Goal: Task Accomplishment & Management: Manage account settings

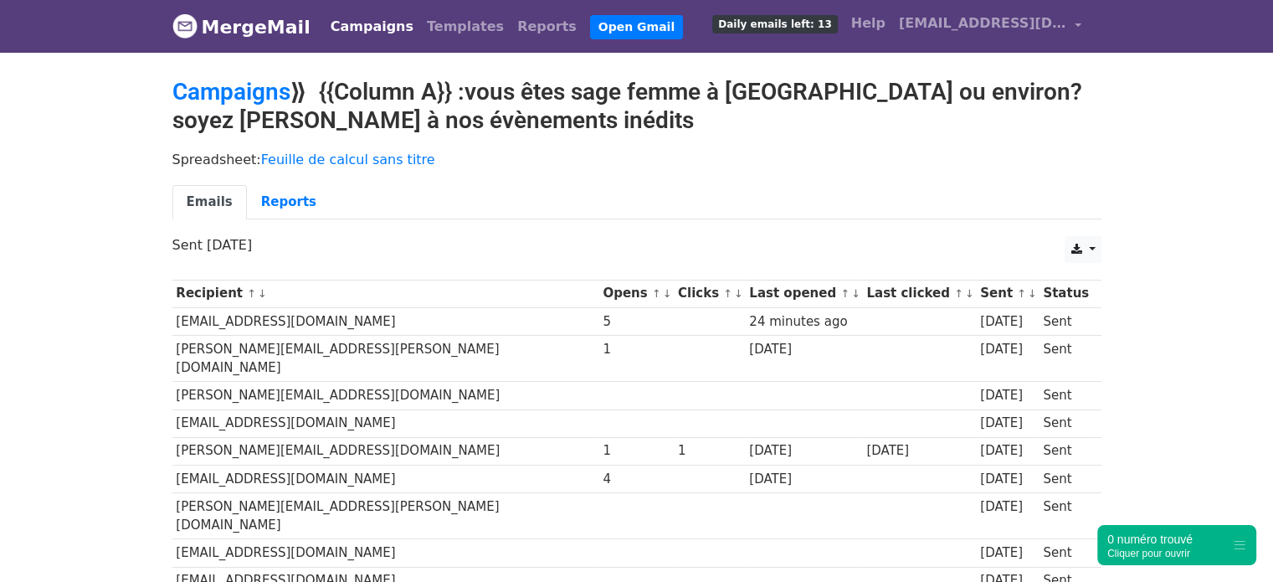
click at [358, 36] on link "Campaigns" at bounding box center [372, 26] width 96 height 33
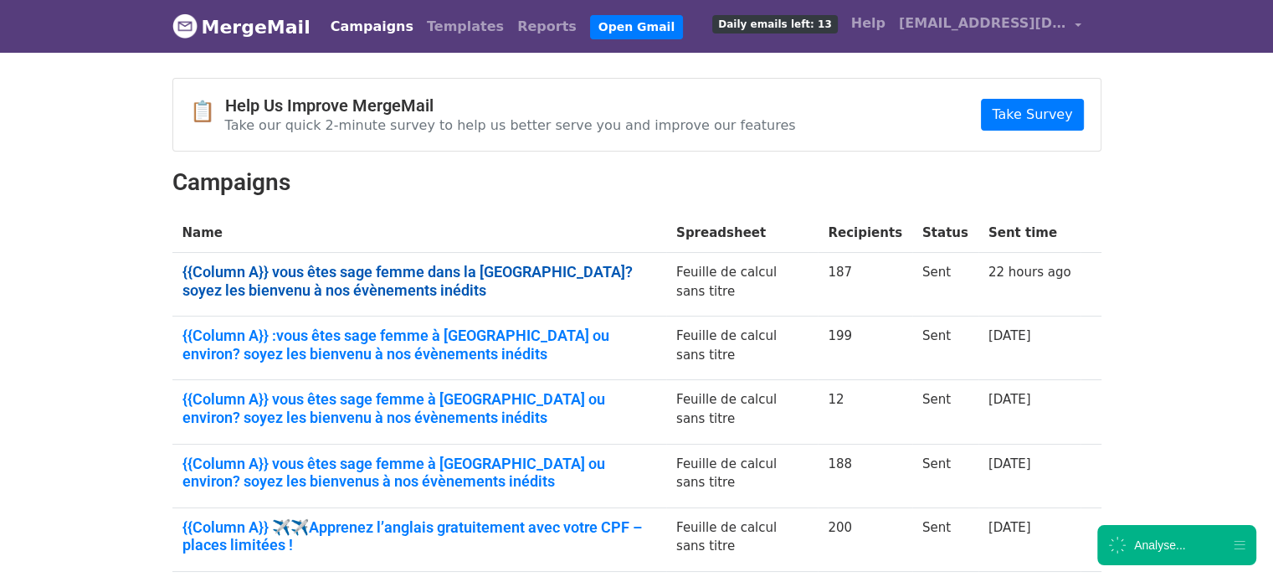
click at [300, 272] on link "{{Column A}} vous êtes sage femme dans la région parisienne? soyez les bienvenu…" at bounding box center [419, 281] width 474 height 36
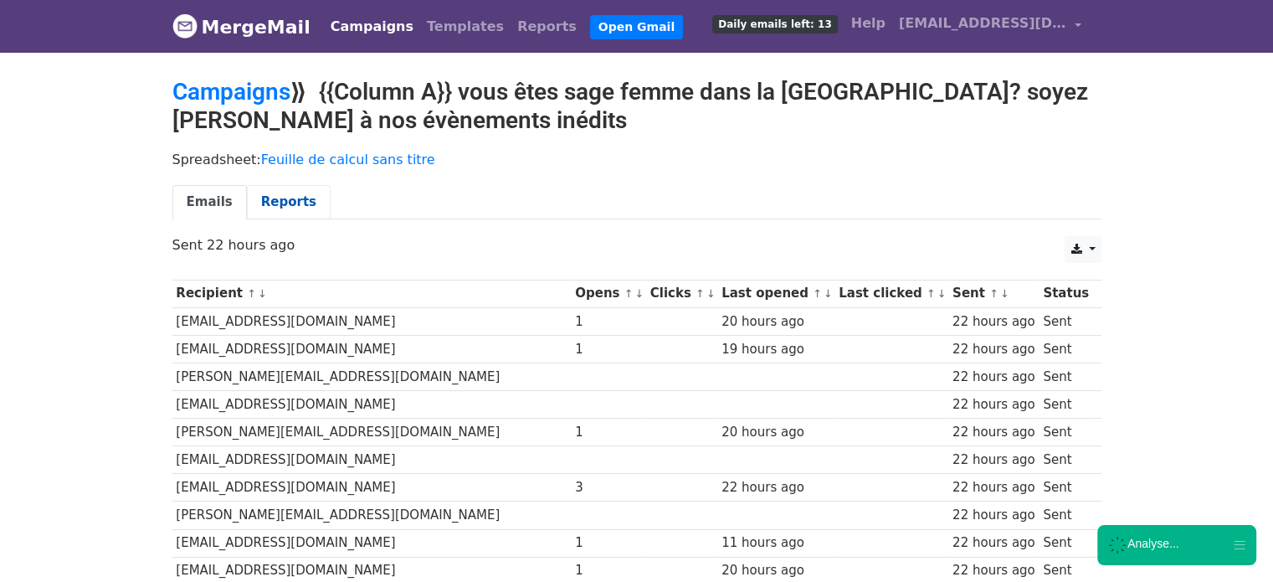
click at [271, 202] on link "Reports" at bounding box center [289, 202] width 84 height 34
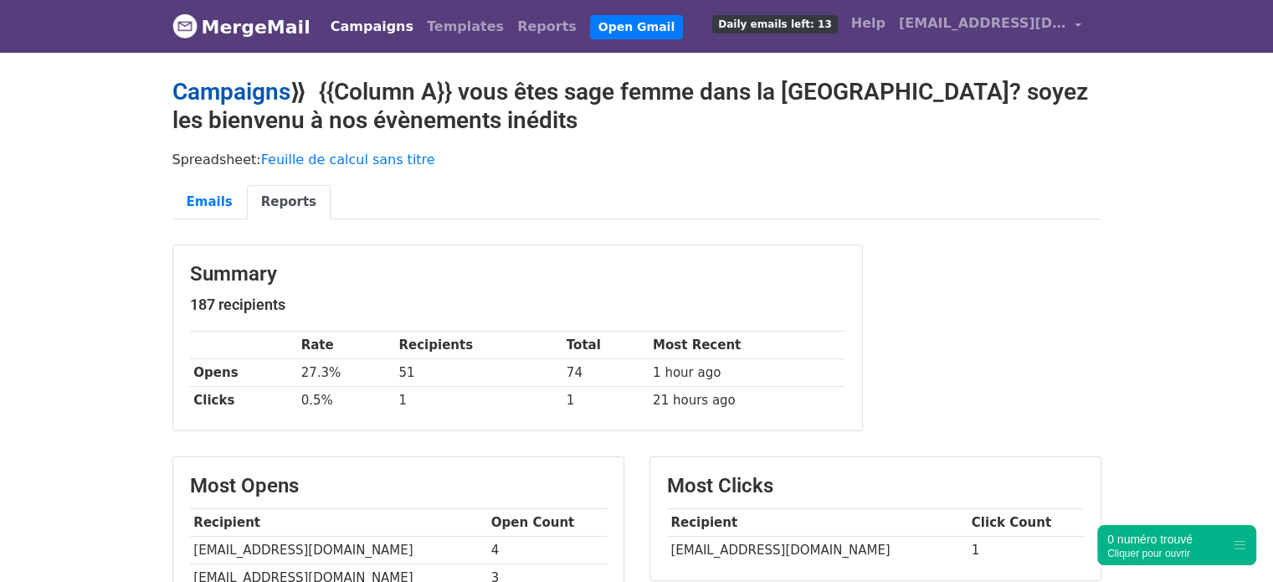
click at [271, 96] on link "Campaigns" at bounding box center [231, 92] width 118 height 28
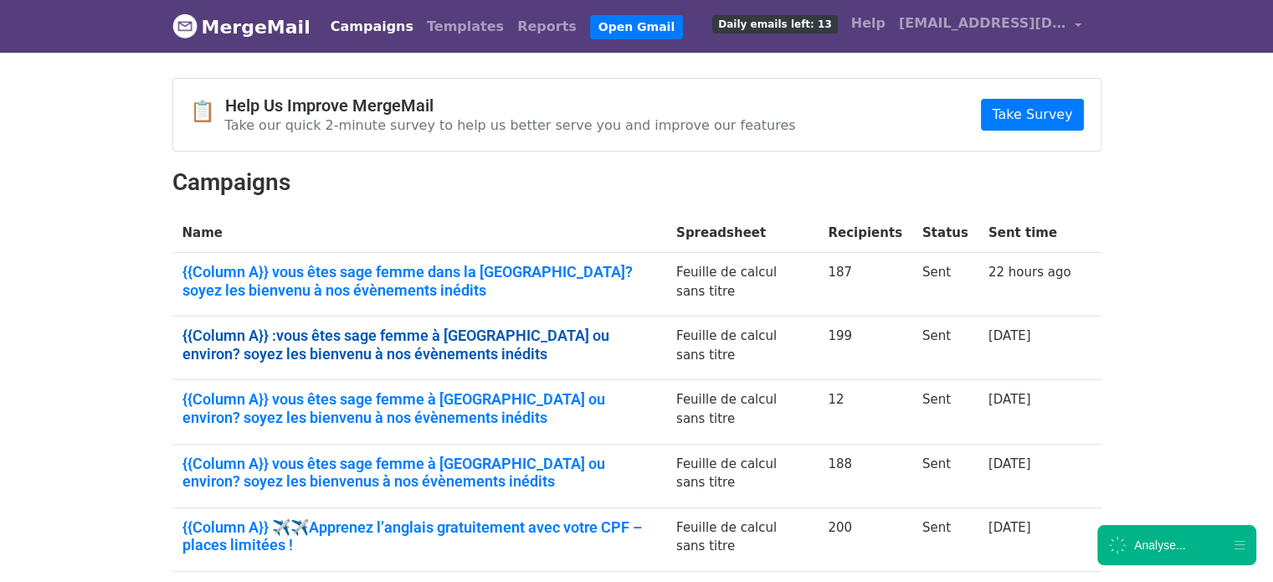
click at [347, 347] on link "{{Column A}} :vous êtes sage femme à Marseille ou environ? soyez les bienvenu à…" at bounding box center [419, 344] width 474 height 36
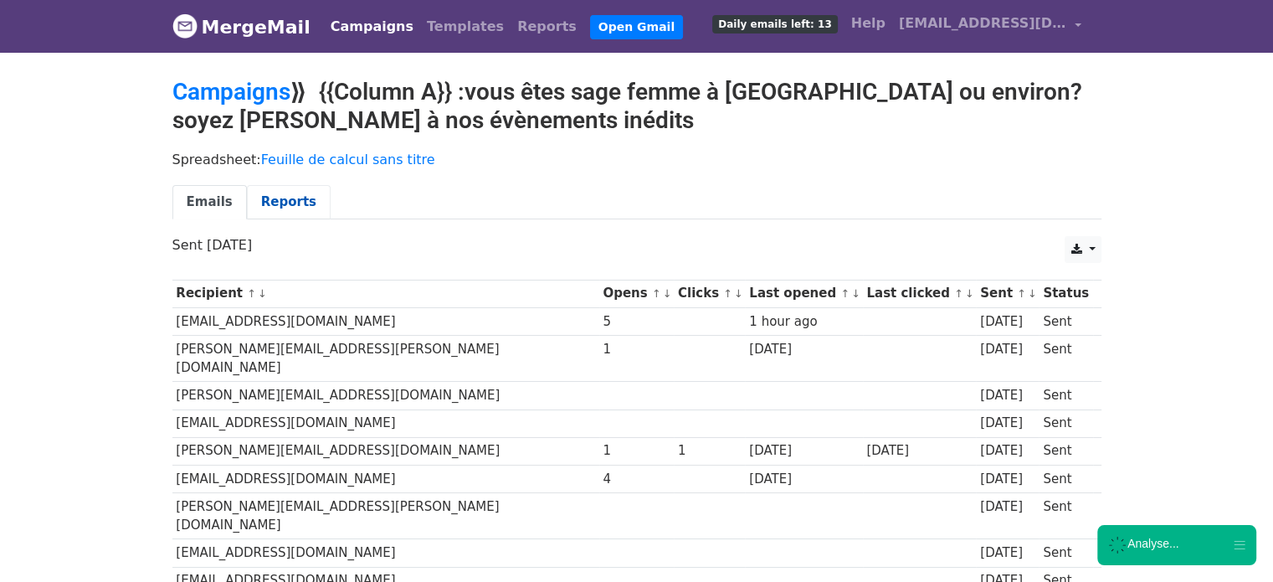
click at [274, 203] on link "Reports" at bounding box center [289, 202] width 84 height 34
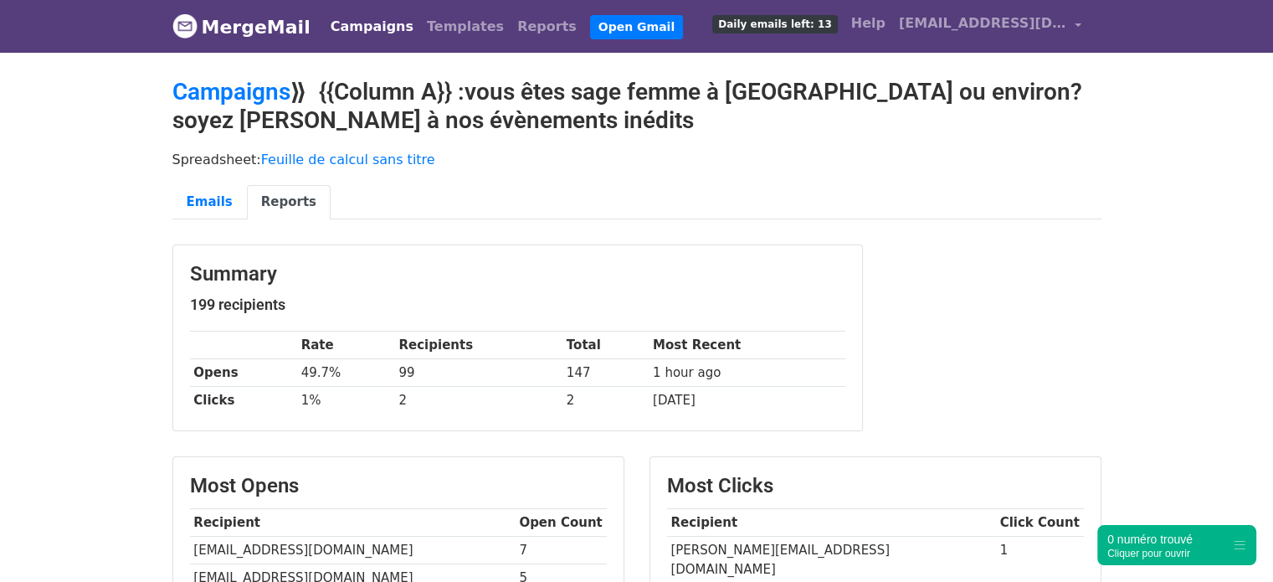
drag, startPoint x: 1250, startPoint y: 298, endPoint x: 1239, endPoint y: 290, distance: 13.2
click at [1239, 290] on body "MergeMail Campaigns Templates Reports Open Gmail Daily emails left: 13 Help cla…" at bounding box center [636, 550] width 1273 height 1101
click at [358, 23] on link "Campaigns" at bounding box center [372, 26] width 96 height 33
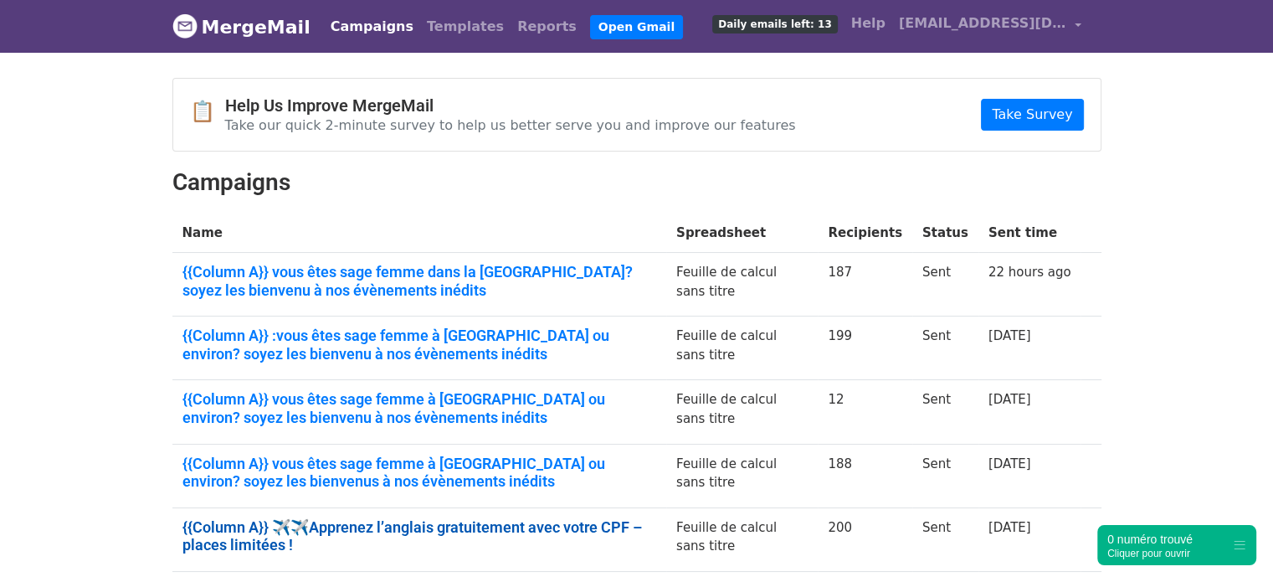
click at [402, 518] on link "{{Column A}} ✈️✈️Apprenez l’anglais gratuitement avec votre CPF – places limité…" at bounding box center [419, 536] width 474 height 36
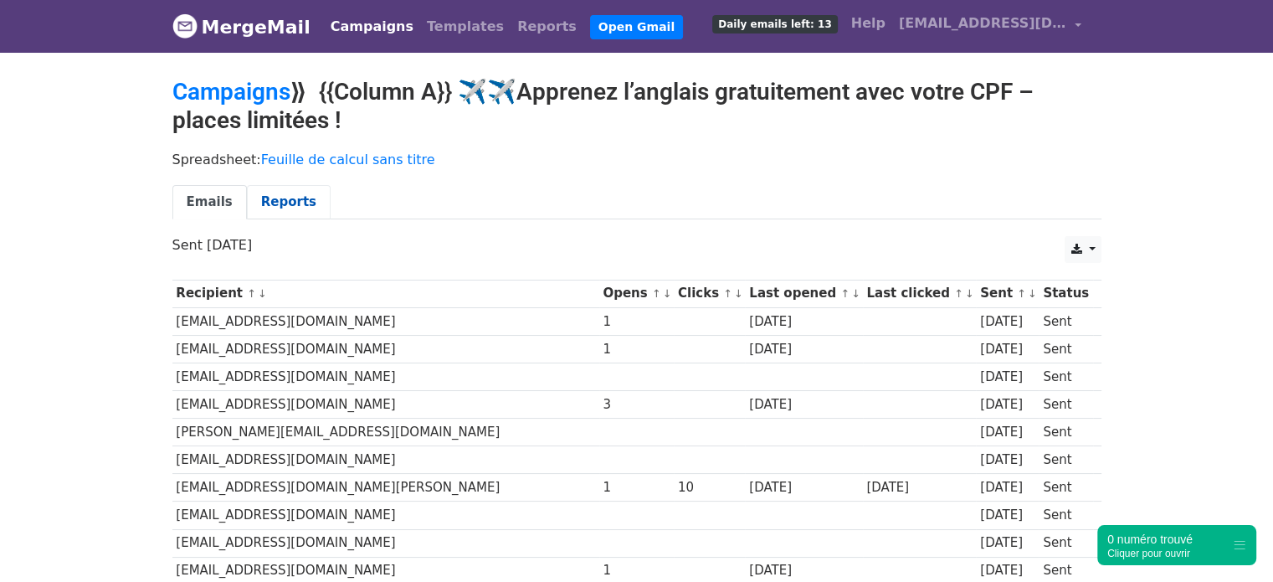
click at [280, 193] on link "Reports" at bounding box center [289, 202] width 84 height 34
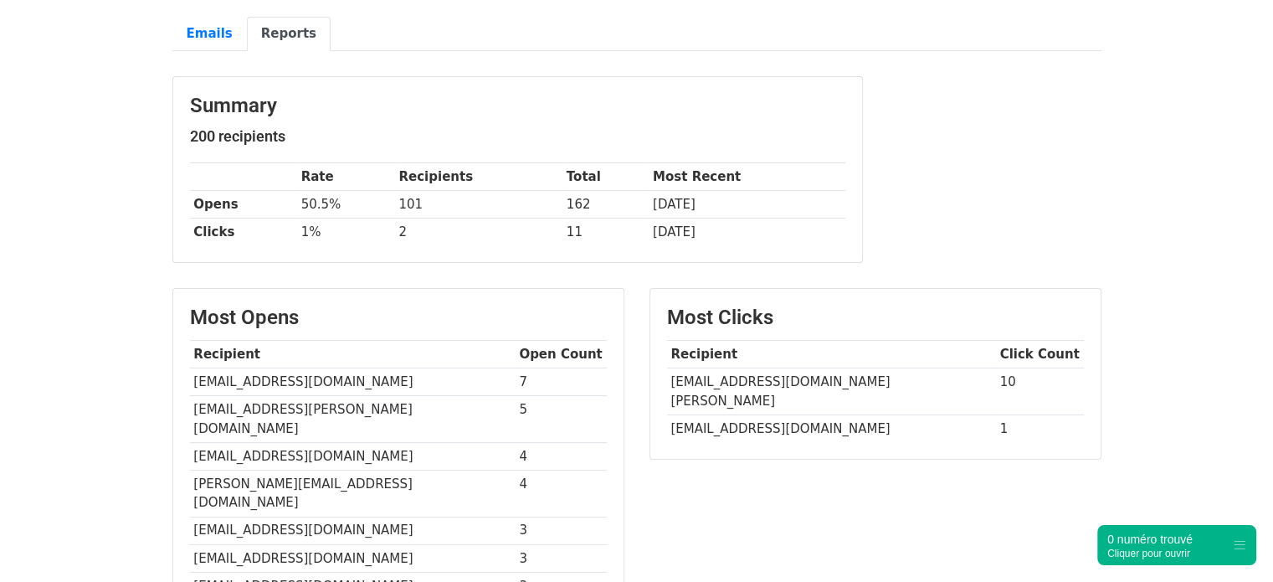
drag, startPoint x: 1284, startPoint y: 126, endPoint x: 1284, endPoint y: 212, distance: 86.2
click at [1272, 212] on html "MergeMail Campaigns Templates Reports Open Gmail Daily emails left: 13 Help [EM…" at bounding box center [636, 443] width 1273 height 1223
